Goal: Task Accomplishment & Management: Use online tool/utility

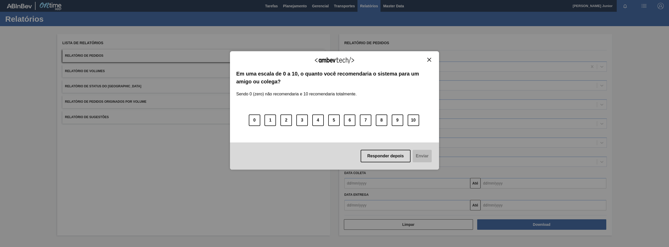
click at [430, 57] on button "Close" at bounding box center [429, 59] width 7 height 4
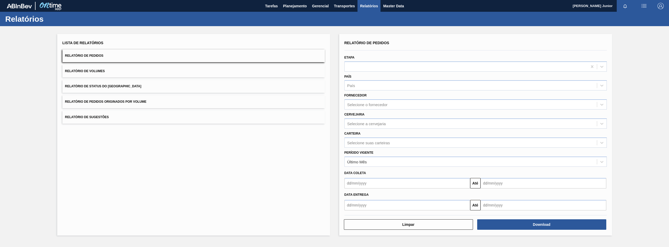
click at [141, 100] on span "Relatório de Pedidos Originados por Volume" at bounding box center [106, 102] width 82 height 4
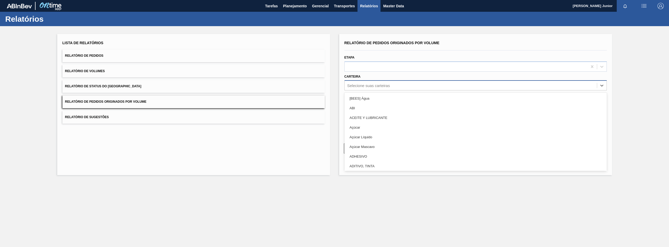
click at [373, 85] on div "Selecione suas carteiras" at bounding box center [368, 85] width 43 height 4
type input "gar"
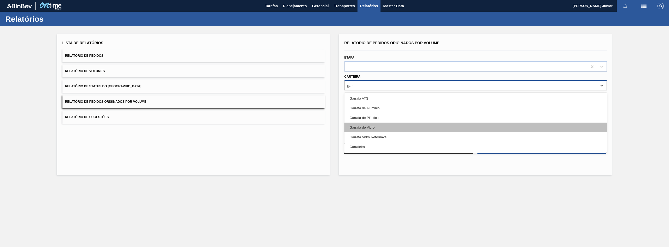
click at [361, 124] on div "Garrafa de Vidro" at bounding box center [475, 128] width 262 height 10
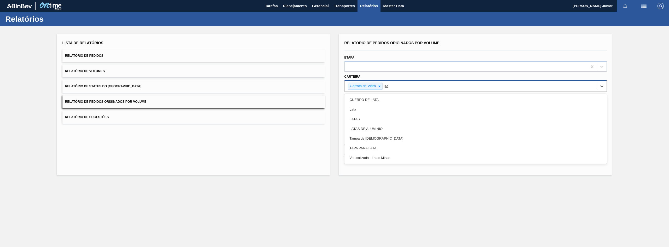
type input "lata"
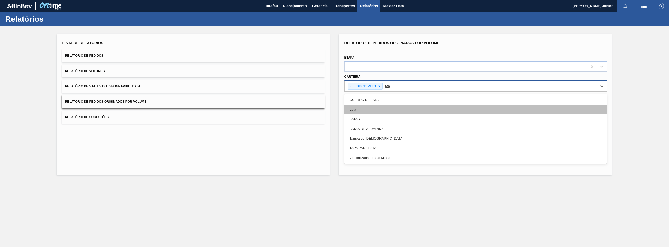
click at [368, 107] on div "Lata" at bounding box center [475, 110] width 262 height 10
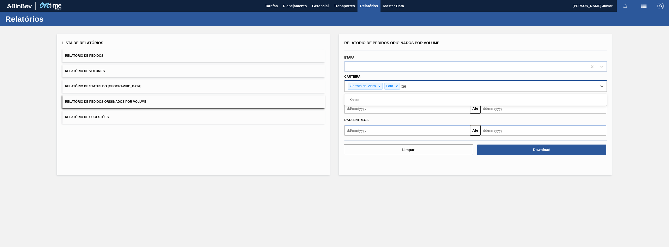
type input "xaro"
click at [405, 94] on div "Xarope" at bounding box center [475, 100] width 262 height 12
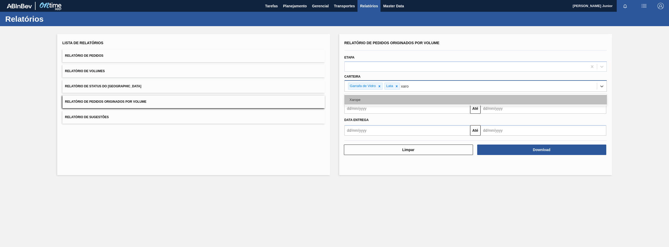
click at [405, 95] on div "Xarope" at bounding box center [475, 100] width 262 height 10
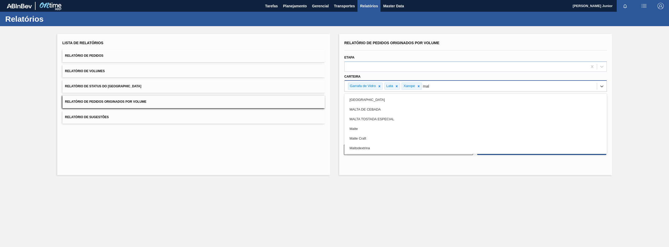
type input "malt"
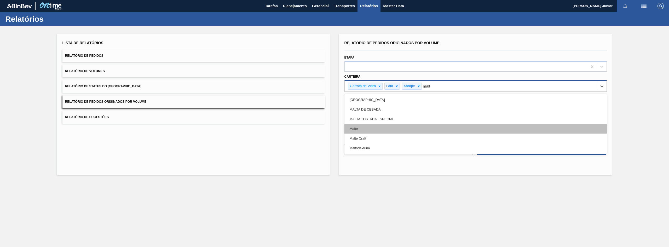
click at [389, 127] on div "Malte" at bounding box center [475, 129] width 262 height 10
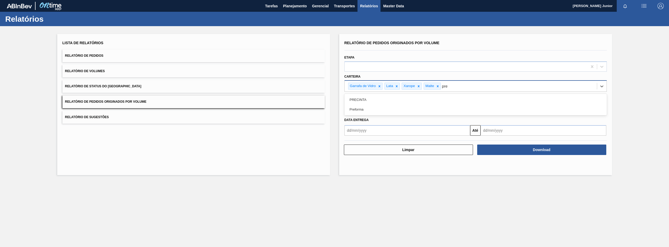
type input "pref"
click at [462, 96] on div "Preforma" at bounding box center [475, 100] width 262 height 10
type input "a"
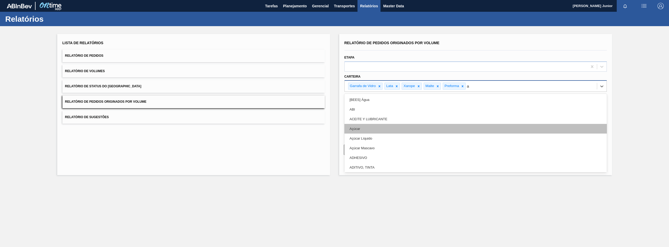
click at [407, 126] on div "Açúcar" at bounding box center [475, 129] width 262 height 10
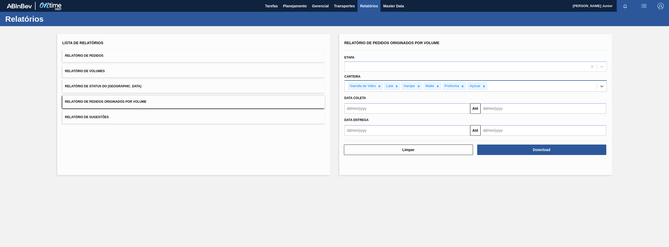
click at [374, 109] on input "text" at bounding box center [407, 108] width 126 height 10
click at [350, 120] on button "Previous Month" at bounding box center [349, 121] width 4 height 4
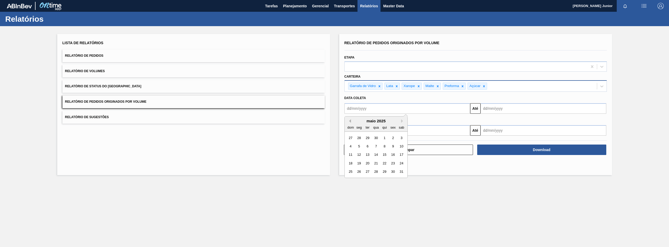
click at [350, 120] on button "Previous Month" at bounding box center [349, 121] width 4 height 4
click at [350, 121] on button "Previous Month" at bounding box center [349, 121] width 4 height 4
click at [375, 135] on div "1" at bounding box center [375, 137] width 7 height 7
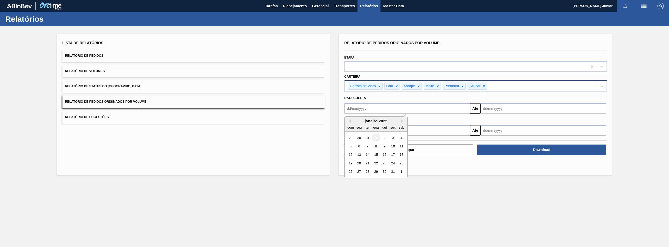
type input "[DATE]"
click at [507, 109] on input "text" at bounding box center [543, 108] width 126 height 10
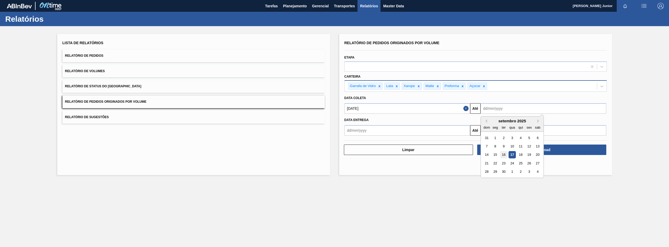
click at [506, 153] on div "16" at bounding box center [503, 154] width 7 height 7
type input "[DATE]"
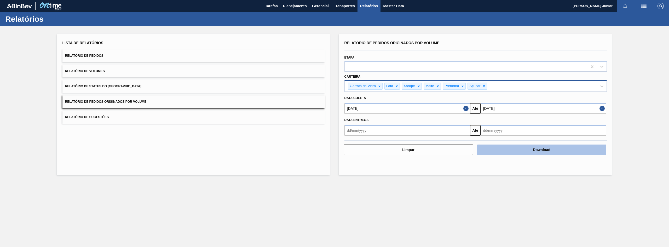
click at [524, 147] on button "Download" at bounding box center [541, 149] width 129 height 10
